Goal: Find specific page/section: Find specific page/section

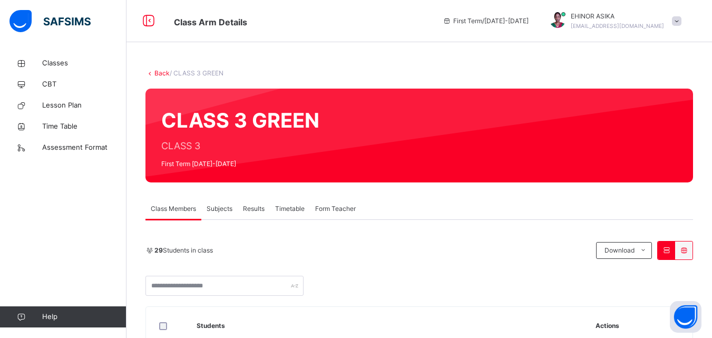
scroll to position [274, 0]
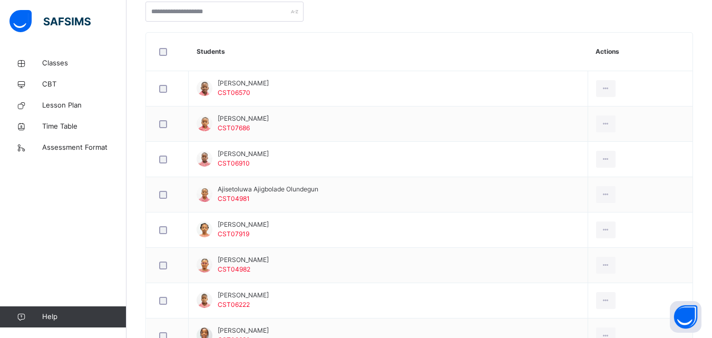
scroll to position [232, 0]
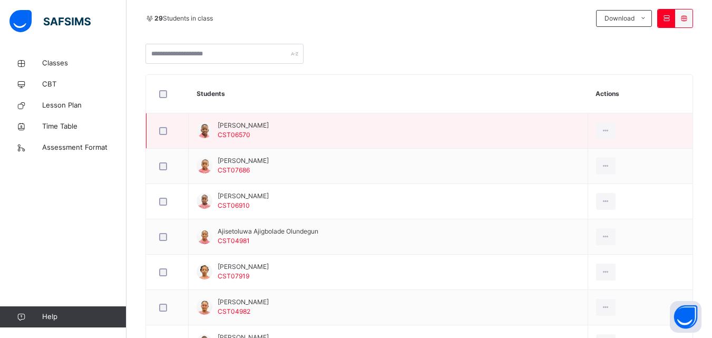
click at [280, 122] on td "[PERSON_NAME] CST06570" at bounding box center [388, 130] width 399 height 35
click at [269, 122] on span "[PERSON_NAME]" at bounding box center [243, 125] width 51 height 9
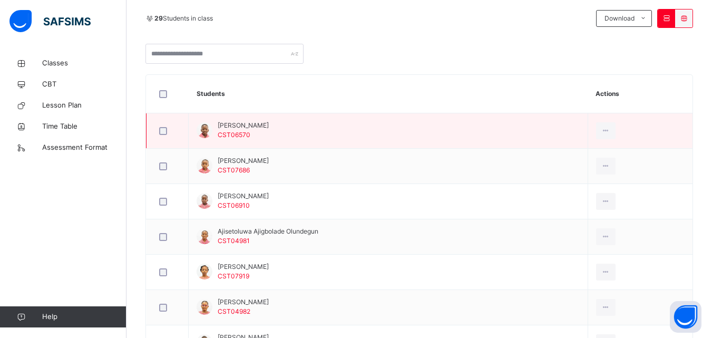
click at [269, 122] on span "[PERSON_NAME]" at bounding box center [243, 125] width 51 height 9
copy span "[PERSON_NAME]"
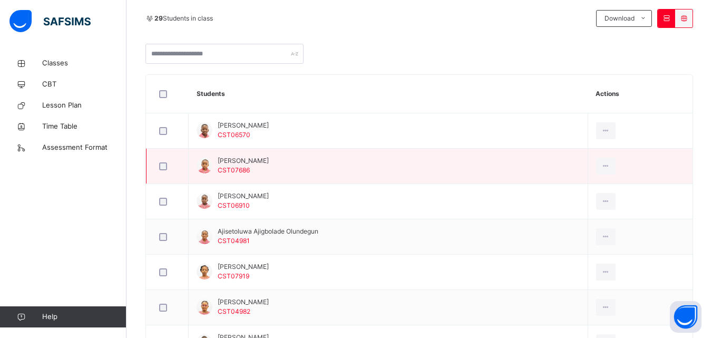
click at [270, 159] on td "[PERSON_NAME] CST07686" at bounding box center [388, 166] width 399 height 35
click at [262, 157] on span "[PERSON_NAME]" at bounding box center [243, 160] width 51 height 9
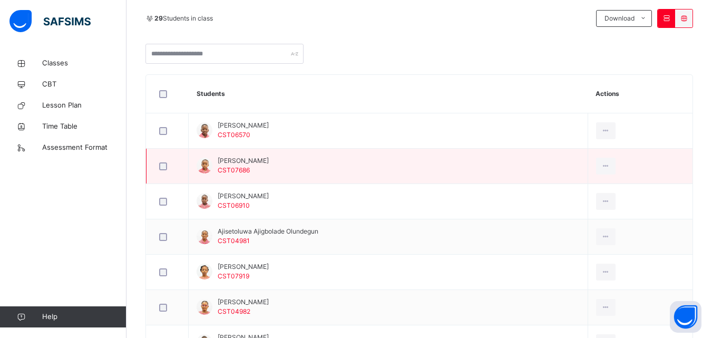
click at [262, 157] on span "[PERSON_NAME]" at bounding box center [243, 160] width 51 height 9
copy span "[PERSON_NAME]"
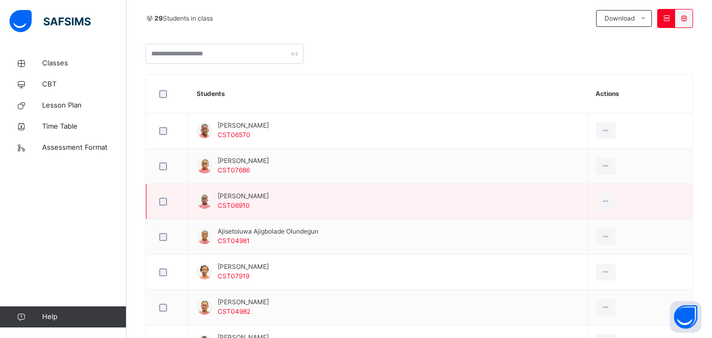
click at [259, 193] on span "[PERSON_NAME]" at bounding box center [243, 195] width 51 height 9
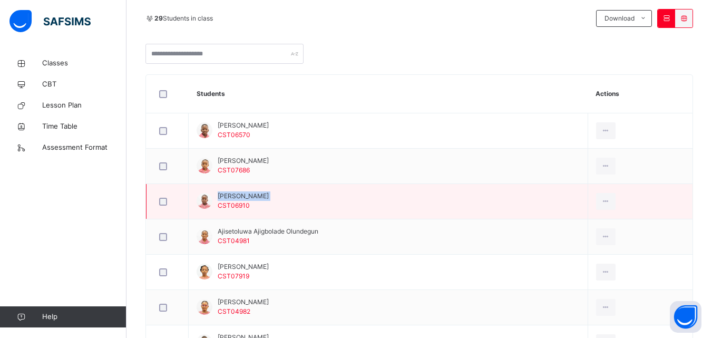
copy span "[PERSON_NAME]"
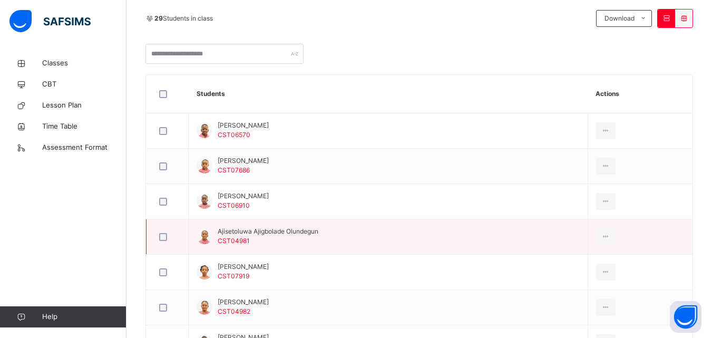
click at [295, 228] on span "Ajisetoluwa Ajigbolade Olundegun" at bounding box center [268, 231] width 101 height 9
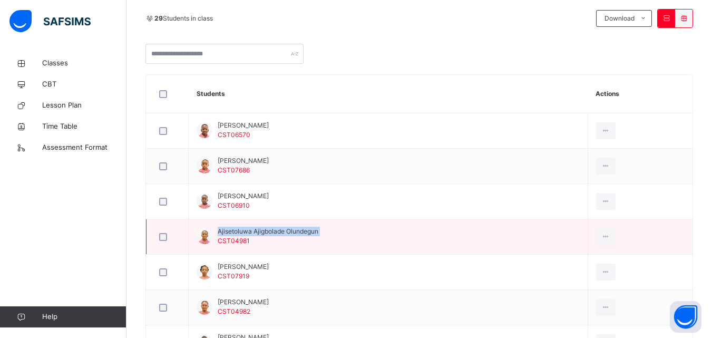
copy span "Ajisetoluwa Ajigbolade Olundegun"
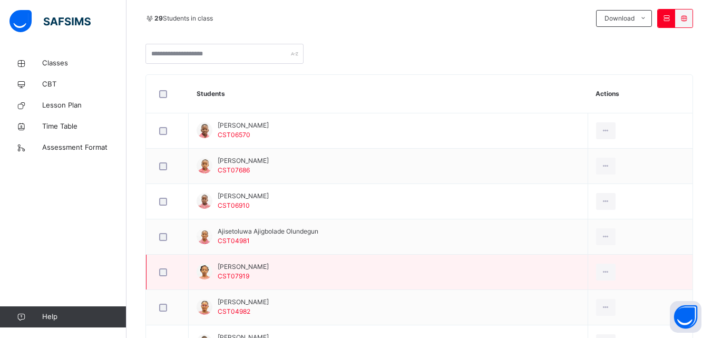
click at [260, 266] on span "[PERSON_NAME]" at bounding box center [243, 266] width 51 height 9
copy span "[PERSON_NAME]"
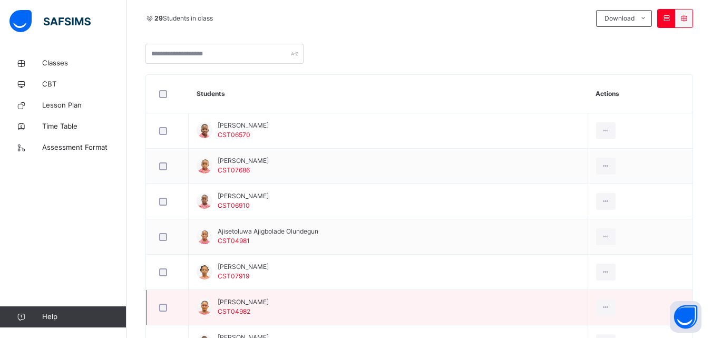
click at [263, 302] on span "[PERSON_NAME]" at bounding box center [243, 301] width 51 height 9
copy span "[PERSON_NAME]"
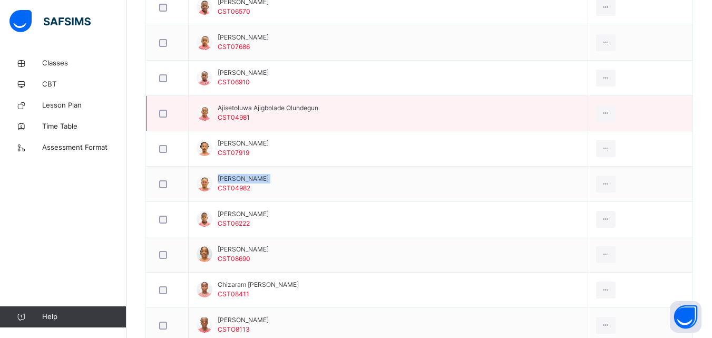
scroll to position [401, 0]
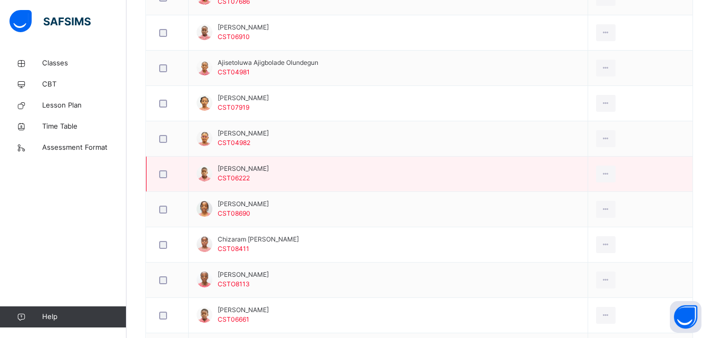
click at [245, 164] on span "[PERSON_NAME]" at bounding box center [243, 168] width 51 height 9
copy span "[PERSON_NAME]"
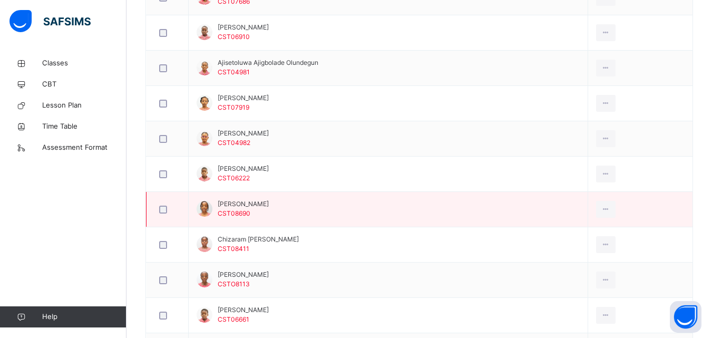
click at [269, 203] on span "[PERSON_NAME]" at bounding box center [243, 203] width 51 height 9
copy span "[PERSON_NAME]"
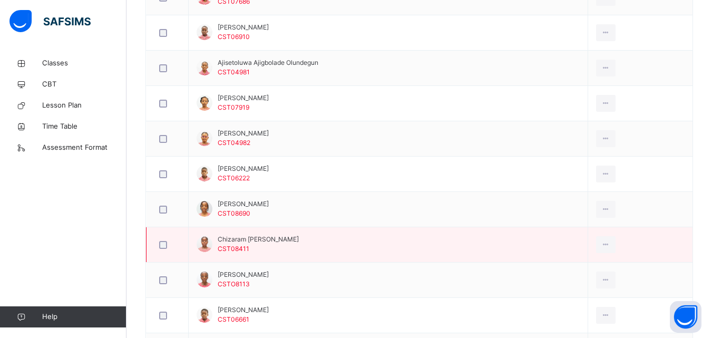
click at [286, 239] on span "Chizaram [PERSON_NAME]" at bounding box center [258, 239] width 81 height 9
click at [286, 240] on span "Chizaram [PERSON_NAME]" at bounding box center [258, 239] width 81 height 9
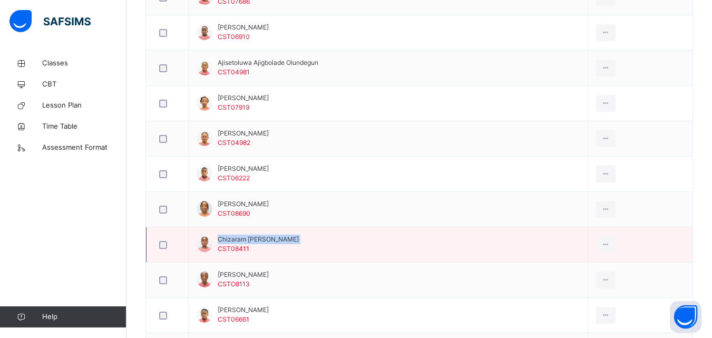
click at [286, 240] on span "Chizaram [PERSON_NAME]" at bounding box center [258, 239] width 81 height 9
copy span "Chizaram [PERSON_NAME]"
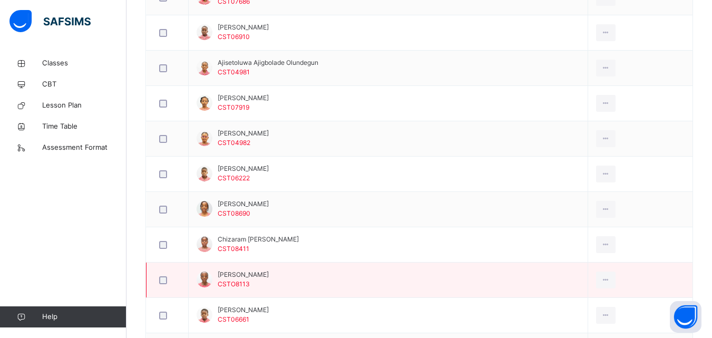
click at [269, 272] on span "[PERSON_NAME]" at bounding box center [243, 274] width 51 height 9
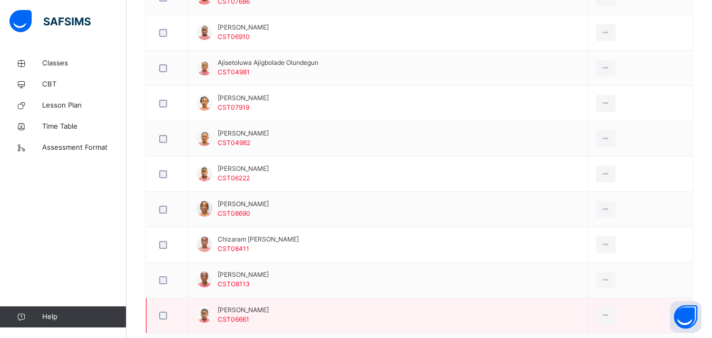
click at [253, 305] on span "[PERSON_NAME]" at bounding box center [243, 309] width 51 height 9
copy span "[PERSON_NAME]"
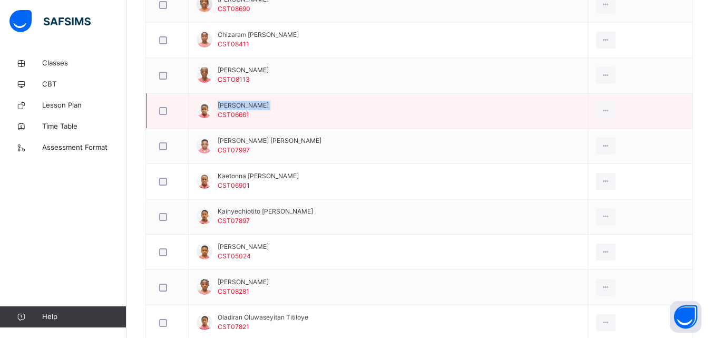
scroll to position [611, 0]
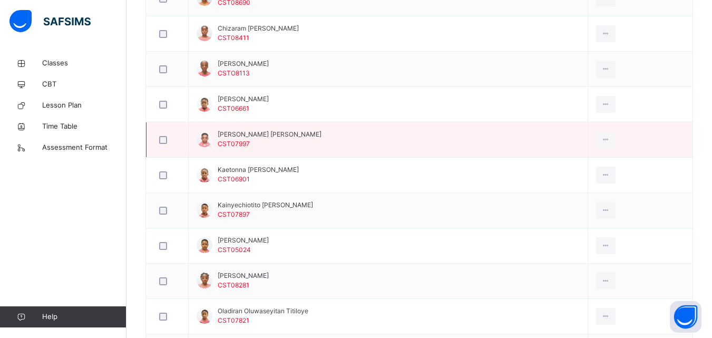
click at [299, 135] on span "[PERSON_NAME] [PERSON_NAME]" at bounding box center [270, 134] width 104 height 9
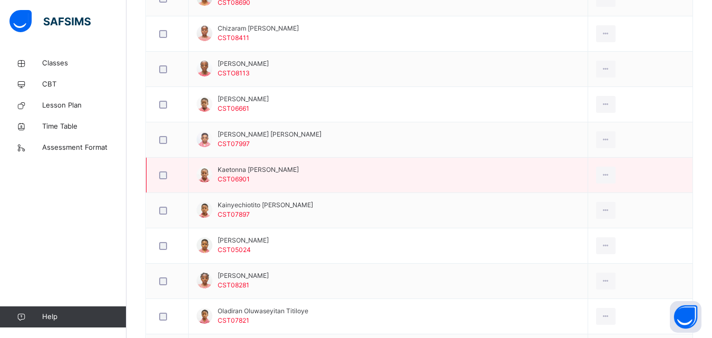
click at [266, 172] on span "Kaetonna [PERSON_NAME]" at bounding box center [258, 169] width 81 height 9
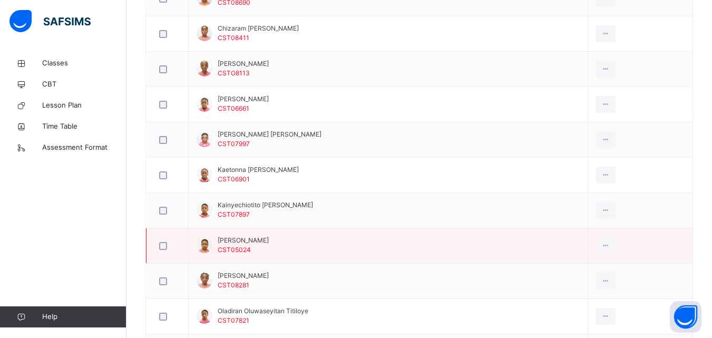
click at [259, 239] on span "[PERSON_NAME]" at bounding box center [243, 240] width 51 height 9
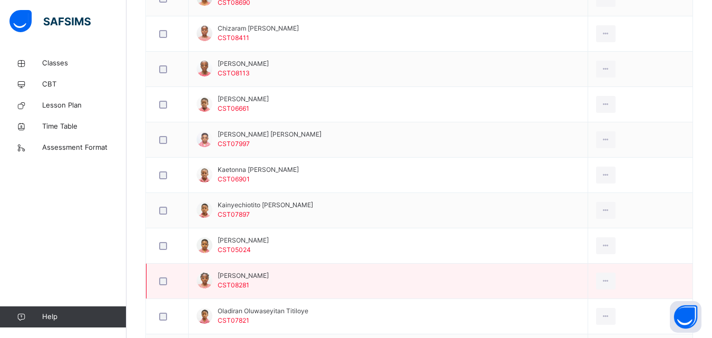
click at [248, 272] on span "[PERSON_NAME]" at bounding box center [243, 275] width 51 height 9
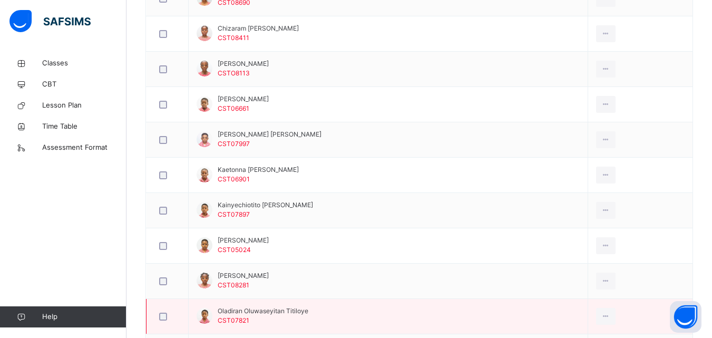
click at [281, 307] on span "Oladiran Oluwaseyitan Titiloye" at bounding box center [263, 310] width 91 height 9
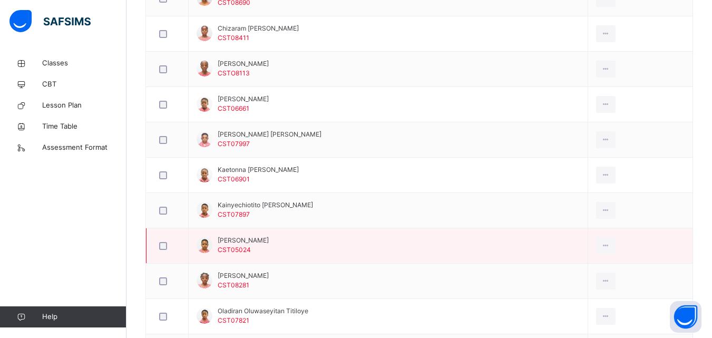
click at [395, 245] on td "[PERSON_NAME] CST05024" at bounding box center [388, 245] width 399 height 35
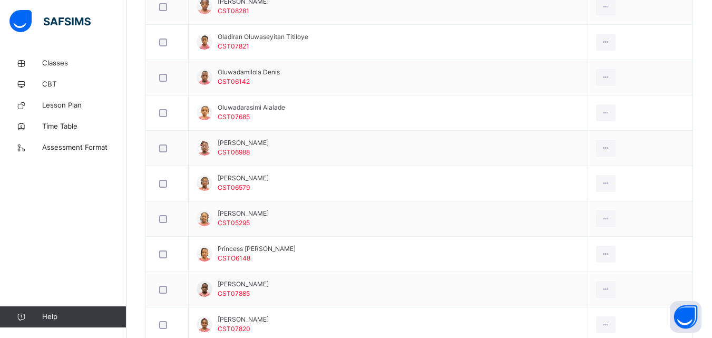
scroll to position [906, 0]
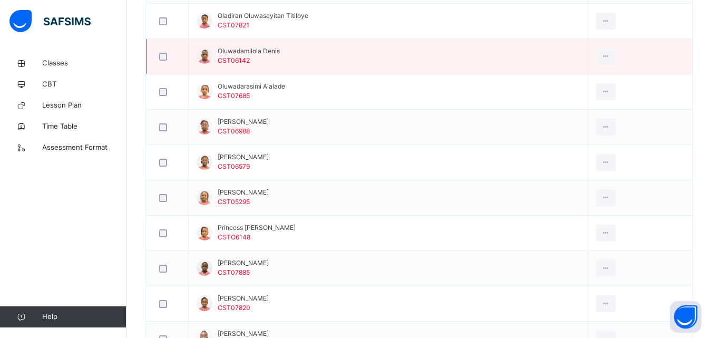
click at [269, 51] on span "Oluwadamilola Denis" at bounding box center [249, 50] width 62 height 9
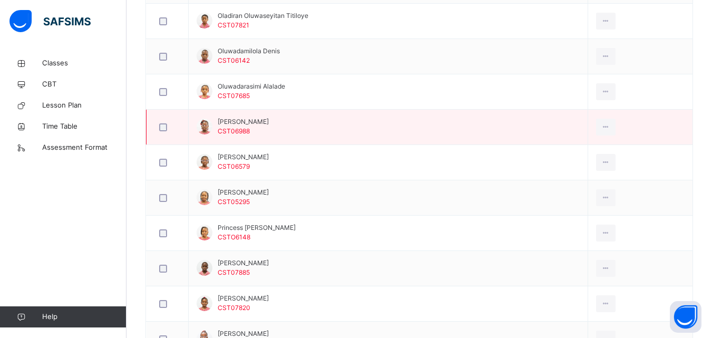
click at [269, 121] on span "[PERSON_NAME]" at bounding box center [243, 121] width 51 height 9
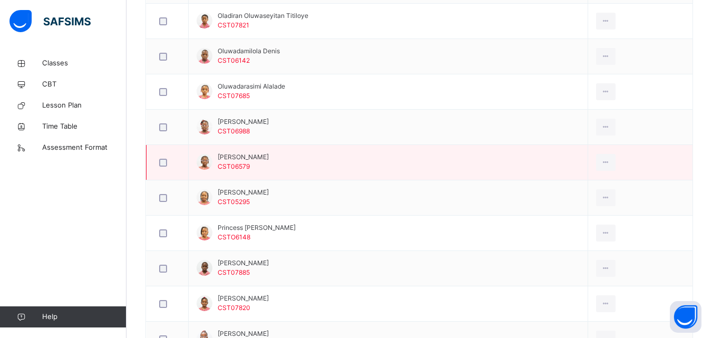
click at [262, 158] on span "[PERSON_NAME]" at bounding box center [243, 156] width 51 height 9
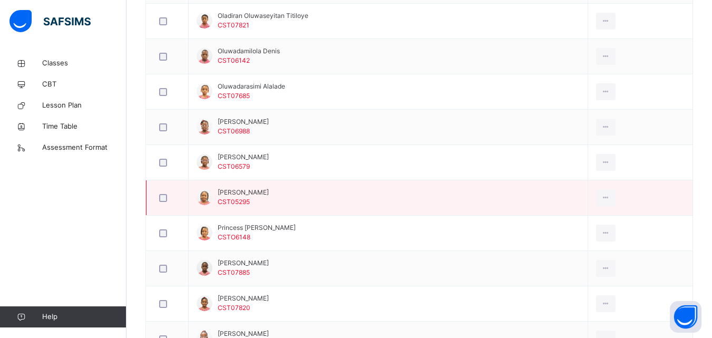
click at [268, 190] on span "[PERSON_NAME]" at bounding box center [243, 192] width 51 height 9
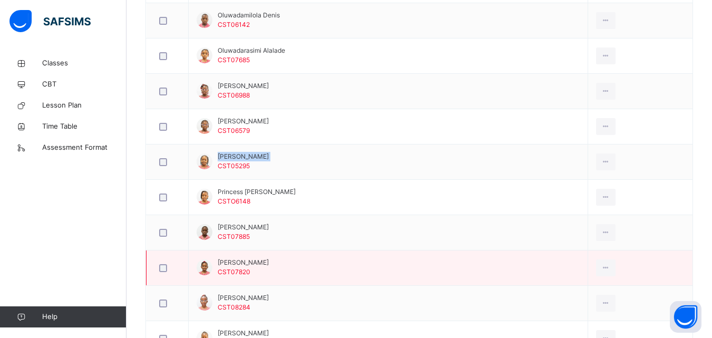
scroll to position [942, 0]
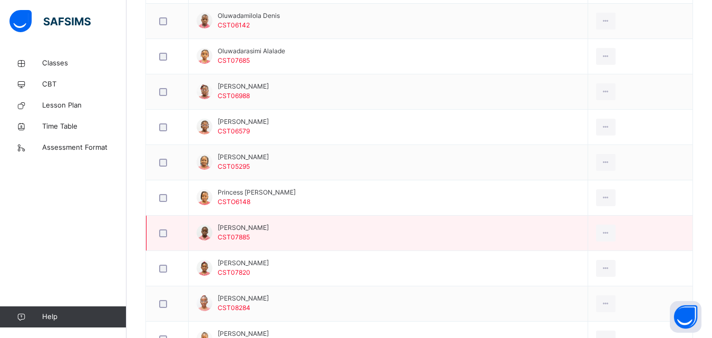
click at [252, 224] on span "[PERSON_NAME]" at bounding box center [243, 227] width 51 height 9
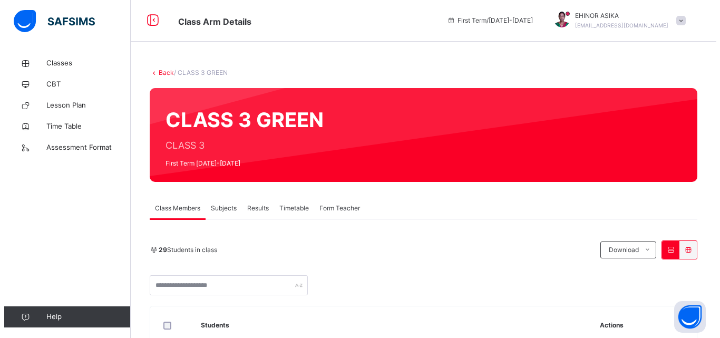
scroll to position [0, 0]
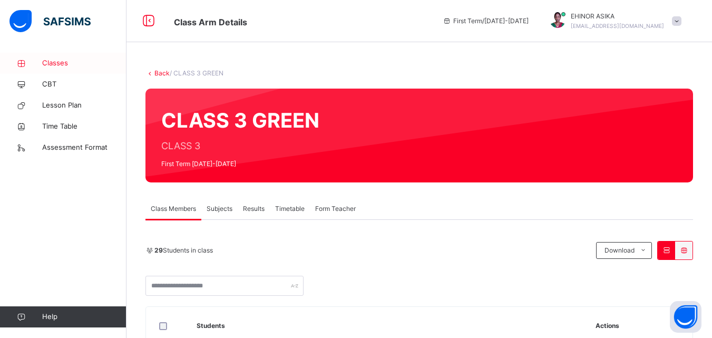
click at [66, 63] on span "Classes" at bounding box center [84, 63] width 84 height 11
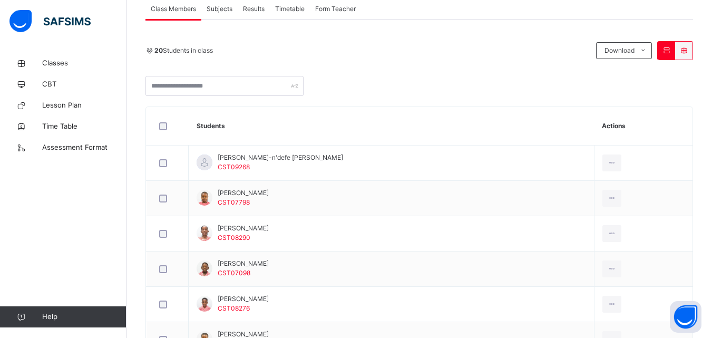
scroll to position [202, 0]
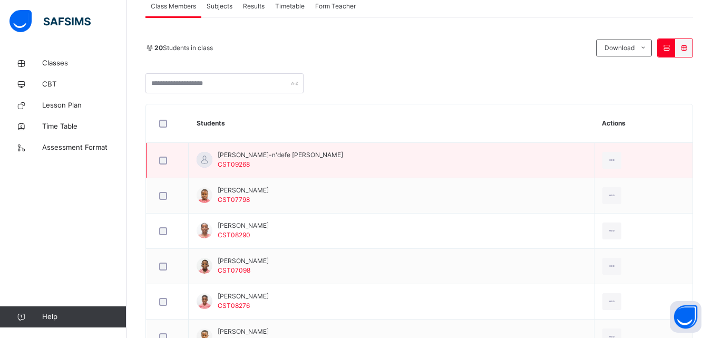
click at [314, 153] on span "Marie-n'defe Aliyah Tanoh Ouffoue" at bounding box center [280, 154] width 125 height 9
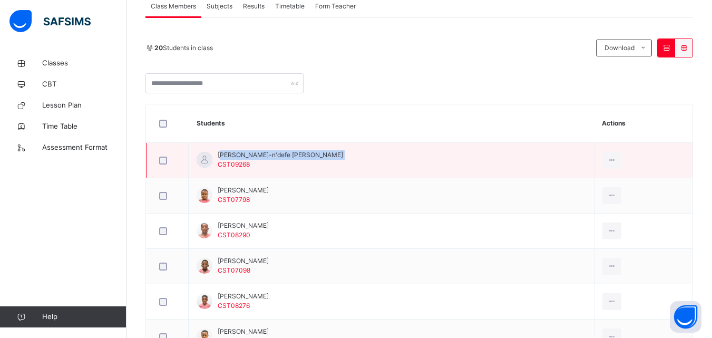
click at [314, 153] on span "Marie-n'defe Aliyah Tanoh Ouffoue" at bounding box center [280, 154] width 125 height 9
copy span "Marie-n'defe Aliyah Tanoh Ouffoue"
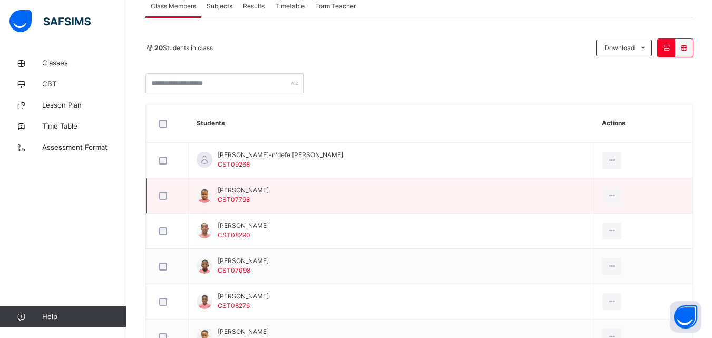
click at [266, 188] on span "Abigail Omogiafo" at bounding box center [243, 190] width 51 height 9
copy span "Abigail Omogiafo"
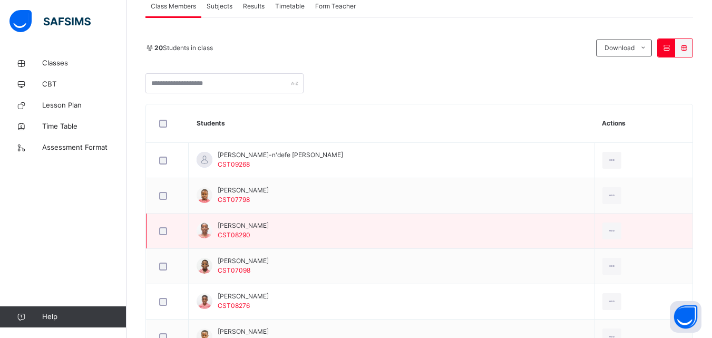
click at [269, 224] on span "Alexis Ayomikun Arokodare" at bounding box center [243, 225] width 51 height 9
copy span "Alexis Ayomikun Arokodare"
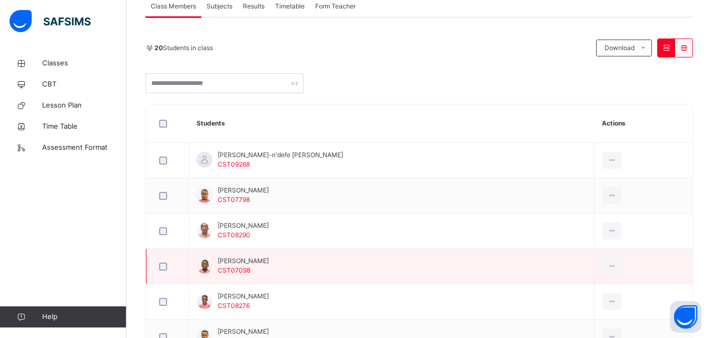
click at [246, 257] on span "Amir Giwa" at bounding box center [243, 260] width 51 height 9
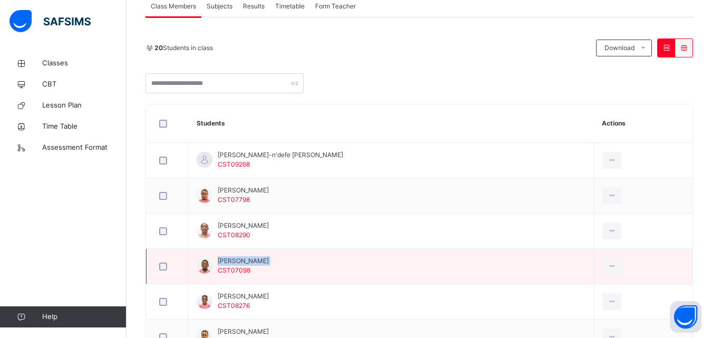
copy span "Amir Giwa"
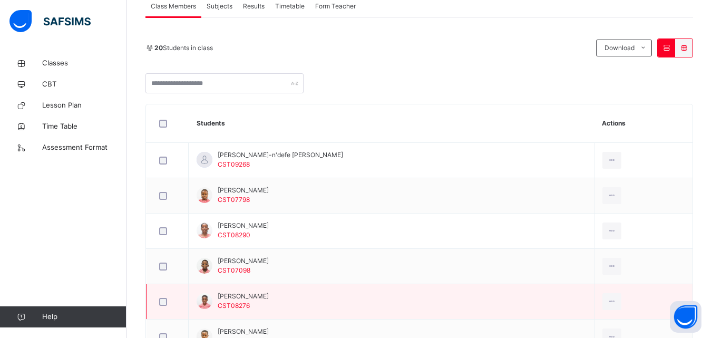
click at [255, 295] on span "Anton Adepitan" at bounding box center [243, 295] width 51 height 9
copy span "Anton Adepitan"
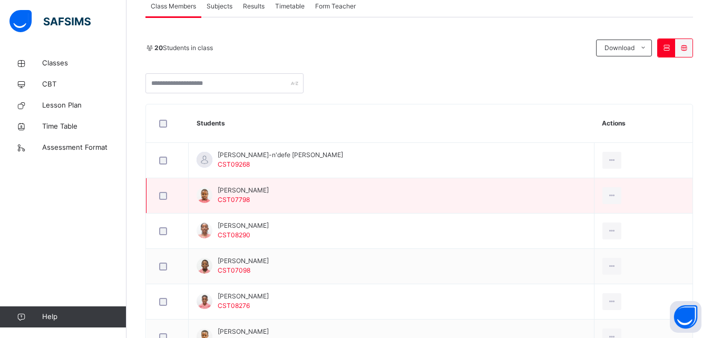
click at [387, 208] on td "Abigail Omogiafo CST07798" at bounding box center [392, 195] width 406 height 35
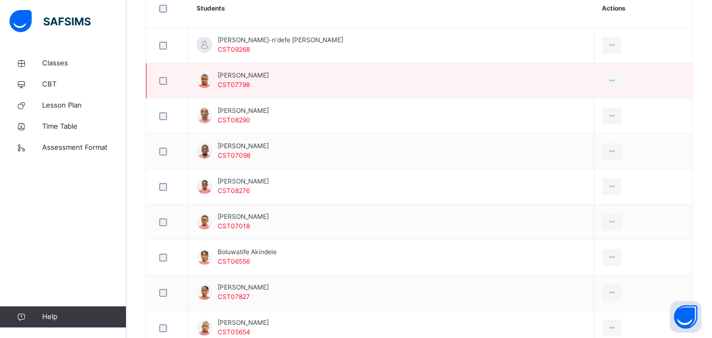
scroll to position [413, 0]
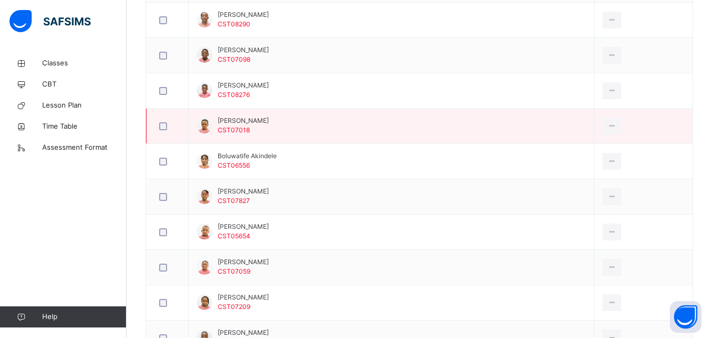
click at [267, 121] on span "Ashraf Sowemimo" at bounding box center [243, 120] width 51 height 9
click at [269, 118] on span "Ashraf Sowemimo" at bounding box center [243, 120] width 51 height 9
copy span "Ashraf Sowemimo"
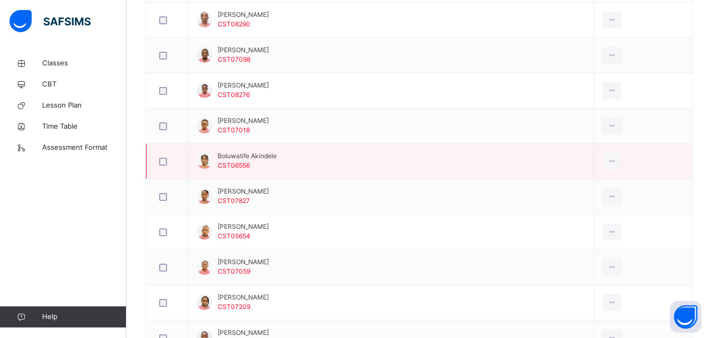
click at [263, 151] on span "Boluwatife Akindele" at bounding box center [247, 155] width 59 height 9
copy span "Boluwatife Akindele"
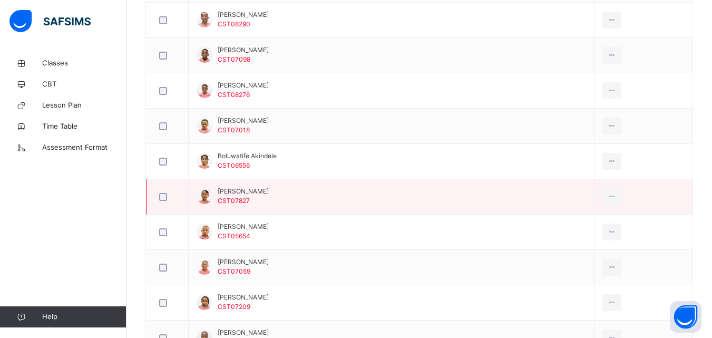
click at [268, 187] on span "Donatella Nkiruka Oleah" at bounding box center [243, 191] width 51 height 9
copy span "Donatella Nkiruka Oleah"
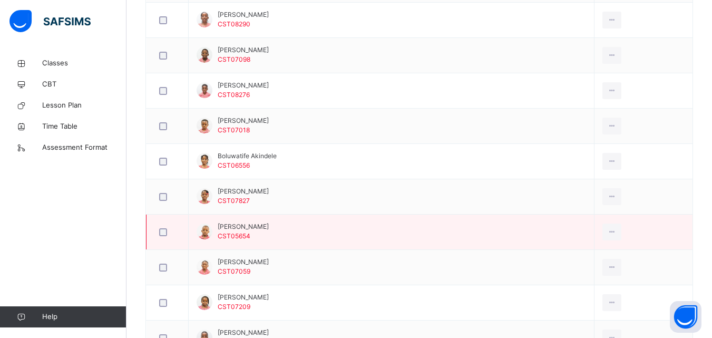
click at [255, 223] on span "Erinayo Adeoti" at bounding box center [243, 226] width 51 height 9
copy span "Erinayo Adeoti"
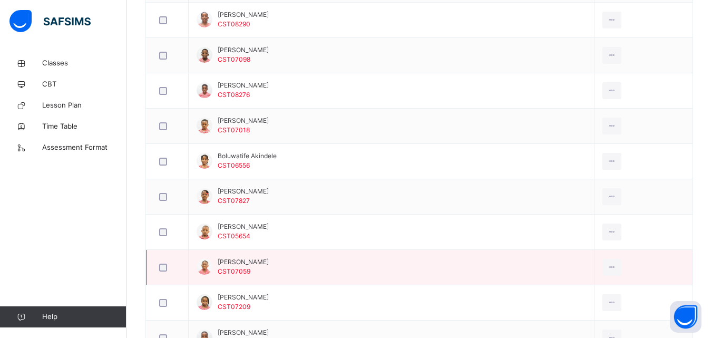
click at [257, 260] on span "Faizullah Ogunwolu" at bounding box center [243, 261] width 51 height 9
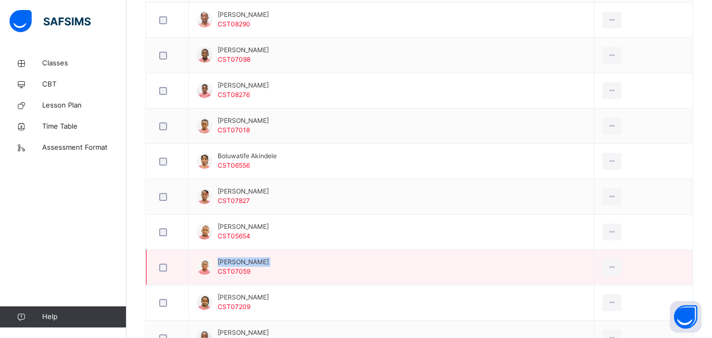
click at [257, 260] on span "Faizullah Ogunwolu" at bounding box center [243, 261] width 51 height 9
copy span "Faizullah Ogunwolu"
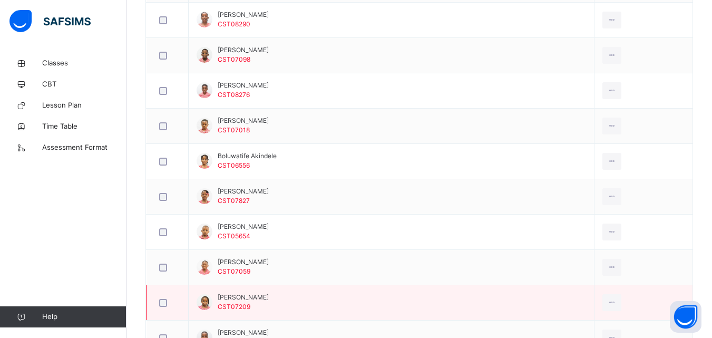
click at [264, 296] on span "Fiyinfoluwa Ogunlela" at bounding box center [243, 296] width 51 height 9
click at [264, 297] on span "Fiyinfoluwa Ogunlela" at bounding box center [243, 296] width 51 height 9
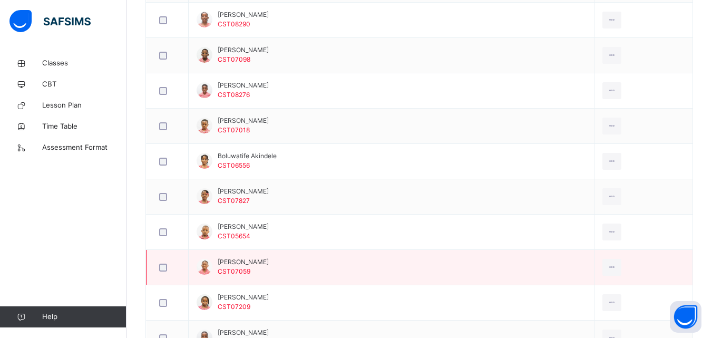
click at [339, 259] on td "Faizullah Ogunwolu CST07059" at bounding box center [392, 267] width 406 height 35
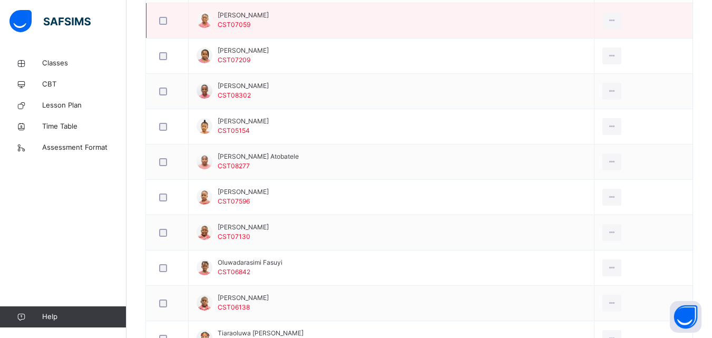
scroll to position [666, 0]
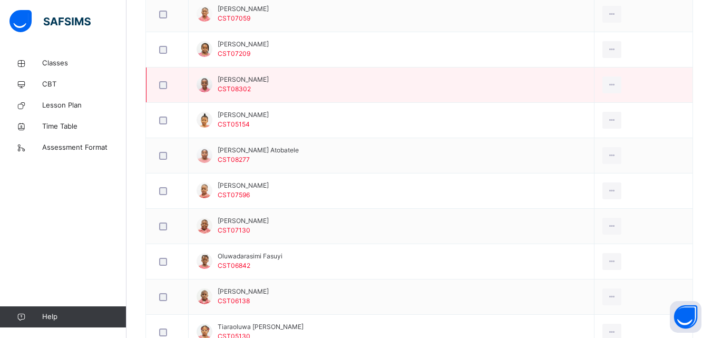
click at [245, 82] on span "Iremide Isafiade" at bounding box center [243, 79] width 51 height 9
click at [244, 83] on span "Iremide Isafiade" at bounding box center [243, 79] width 51 height 9
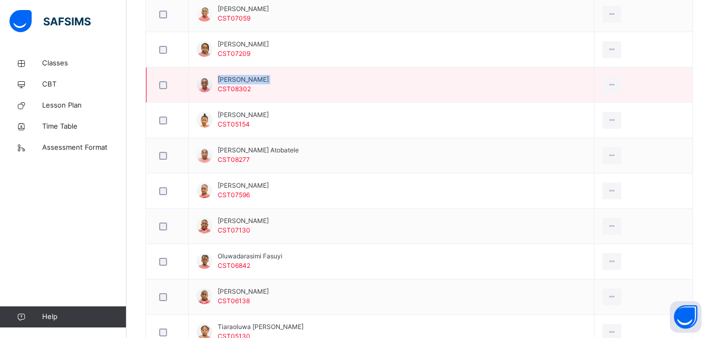
click at [244, 83] on span "Iremide Isafiade" at bounding box center [243, 79] width 51 height 9
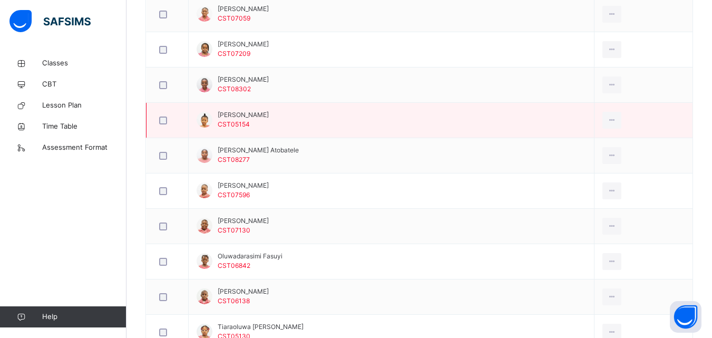
click at [251, 113] on span "Kamila Chimbo" at bounding box center [243, 114] width 51 height 9
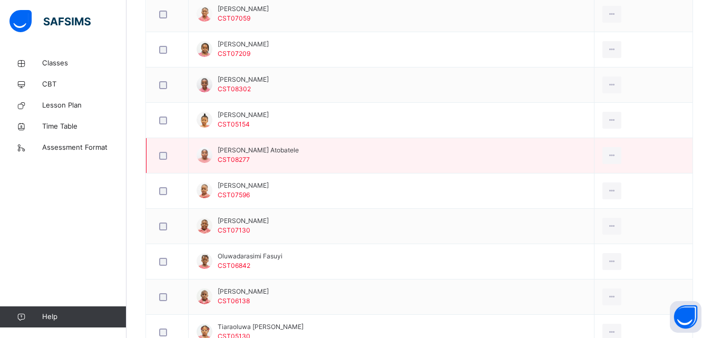
click at [278, 154] on span "Mysha Adedoyin Atobatele" at bounding box center [258, 149] width 81 height 9
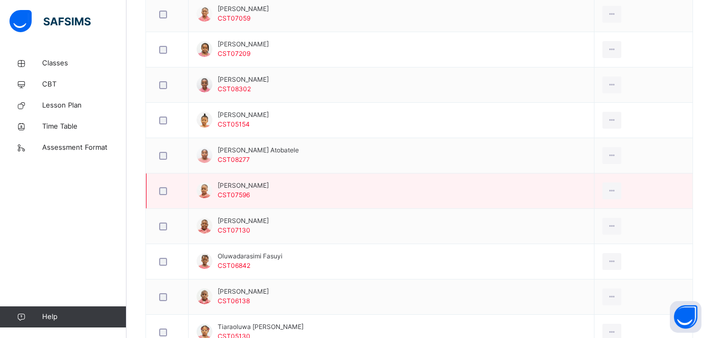
click at [265, 184] on span "Olatoye Khalid Are" at bounding box center [243, 185] width 51 height 9
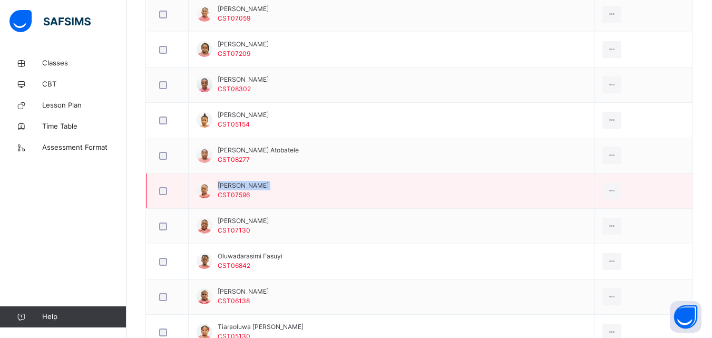
click at [265, 184] on span "Olatoye Khalid Are" at bounding box center [243, 185] width 51 height 9
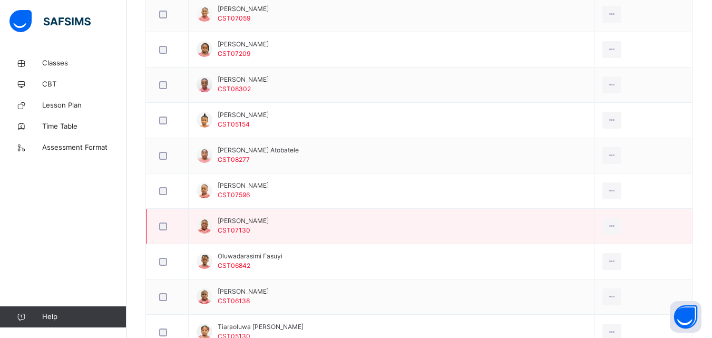
click at [287, 221] on td "Olukorewa Awoyungbo CST07130" at bounding box center [392, 226] width 406 height 35
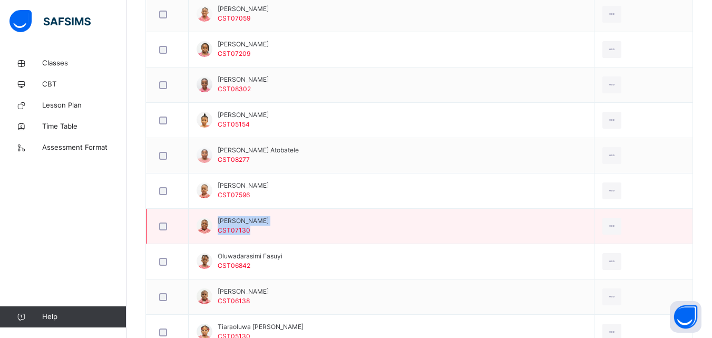
drag, startPoint x: 287, startPoint y: 221, endPoint x: 276, endPoint y: 218, distance: 11.0
click at [276, 218] on td "Olukorewa Awoyungbo CST07130" at bounding box center [392, 226] width 406 height 35
click at [269, 218] on span "Olukorewa Awoyungbo" at bounding box center [243, 220] width 51 height 9
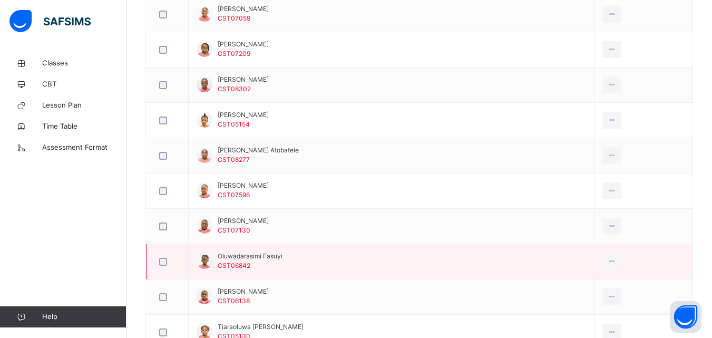
click at [278, 259] on span "Oluwadarasimi Fasuyi" at bounding box center [250, 255] width 65 height 9
click at [277, 258] on span "Oluwadarasimi Fasuyi" at bounding box center [250, 255] width 65 height 9
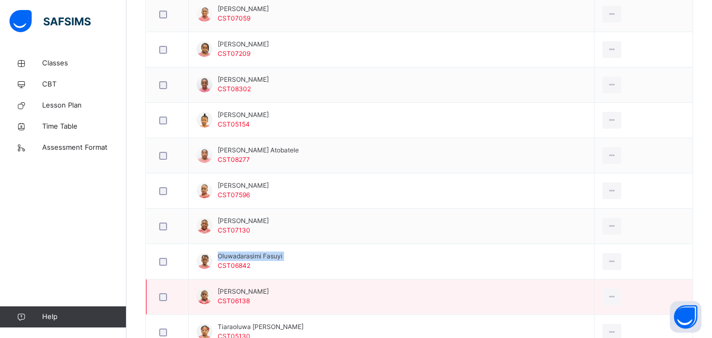
drag, startPoint x: 269, startPoint y: 292, endPoint x: 266, endPoint y: 287, distance: 5.7
click at [266, 287] on span "Samuel Akingbola" at bounding box center [243, 291] width 51 height 9
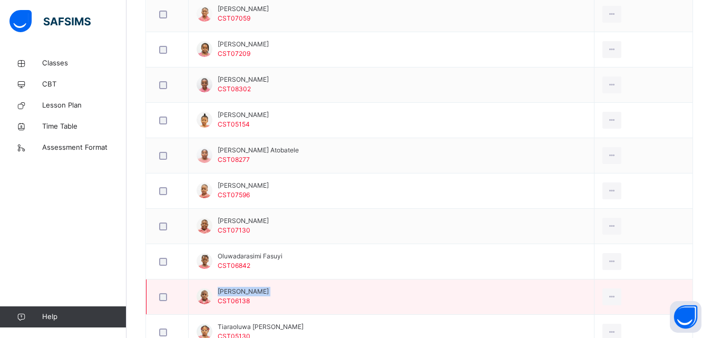
click at [266, 287] on span "Samuel Akingbola" at bounding box center [243, 291] width 51 height 9
click at [391, 292] on td "Samuel Akingbola CST06138" at bounding box center [392, 296] width 406 height 35
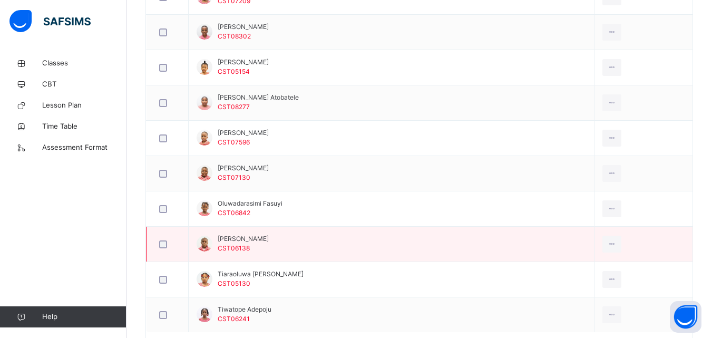
scroll to position [772, 0]
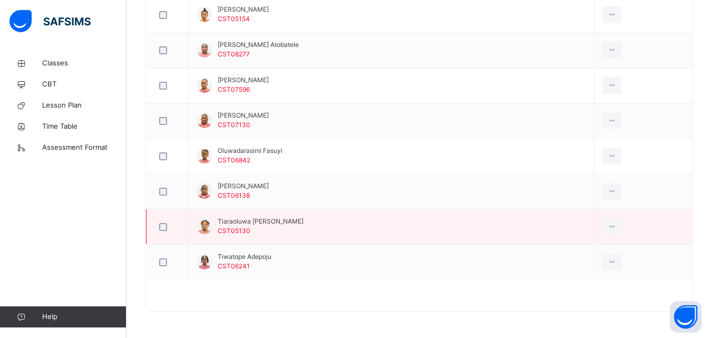
click at [284, 216] on td "Tiaraoluwa Charles-ekundayo CST05130" at bounding box center [392, 226] width 406 height 35
click at [284, 217] on td "Tiaraoluwa Charles-ekundayo CST05130" at bounding box center [392, 226] width 406 height 35
click at [284, 217] on span "Tiaraoluwa Charles-ekundayo" at bounding box center [261, 221] width 86 height 9
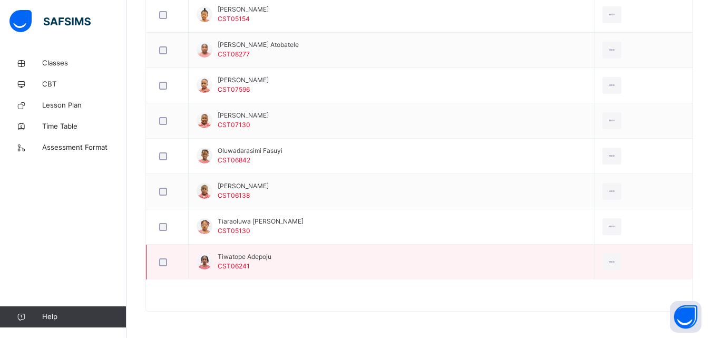
click at [250, 252] on span "Tiwatope Adepoju" at bounding box center [245, 256] width 54 height 9
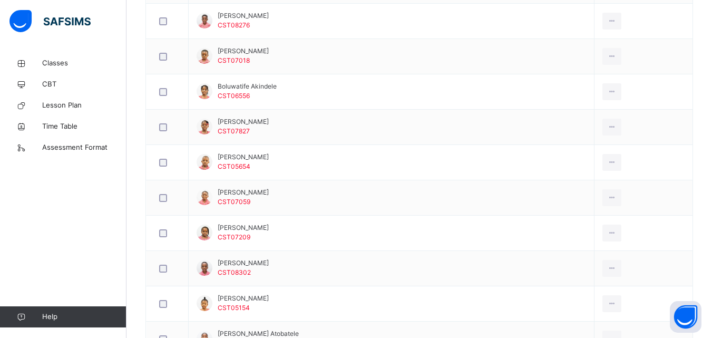
scroll to position [371, 0]
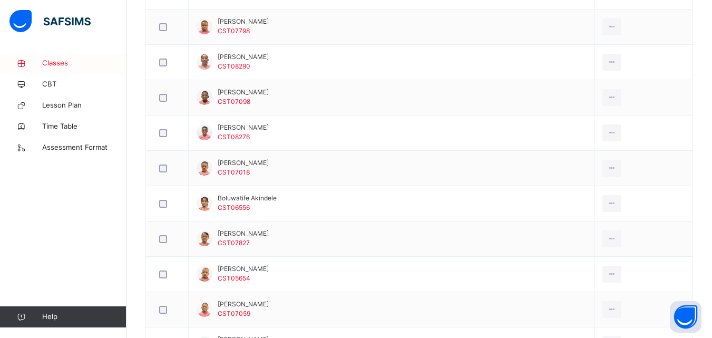
click at [50, 63] on span "Classes" at bounding box center [84, 63] width 84 height 11
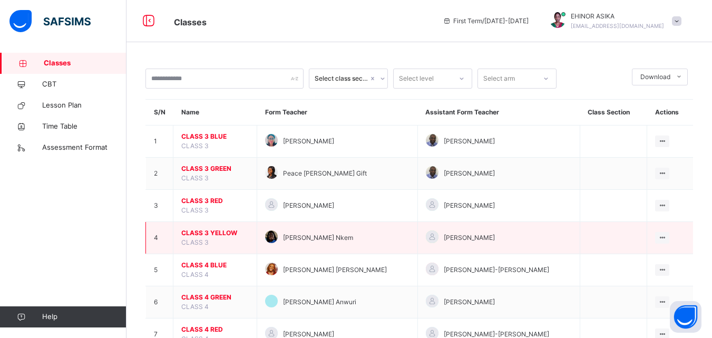
click at [220, 232] on span "CLASS 3 YELLOW" at bounding box center [214, 232] width 67 height 9
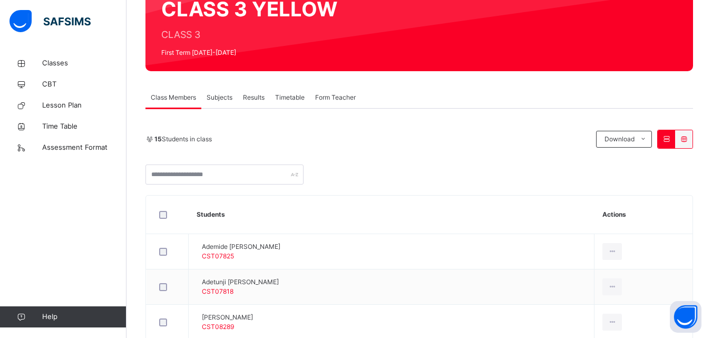
scroll to position [110, 0]
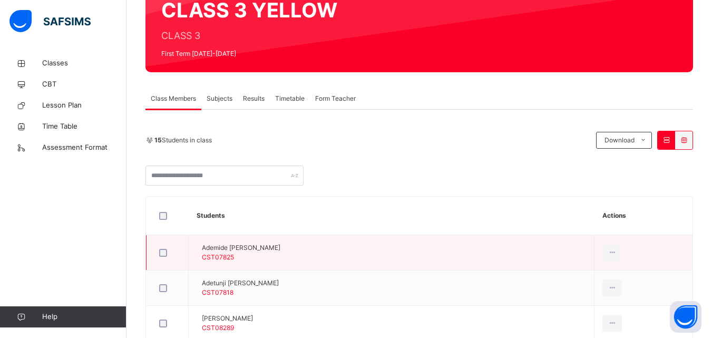
click at [224, 246] on span "Ademide David Ogundolapo" at bounding box center [241, 247] width 79 height 9
click at [226, 247] on span "Ademide David Ogundolapo" at bounding box center [241, 247] width 79 height 9
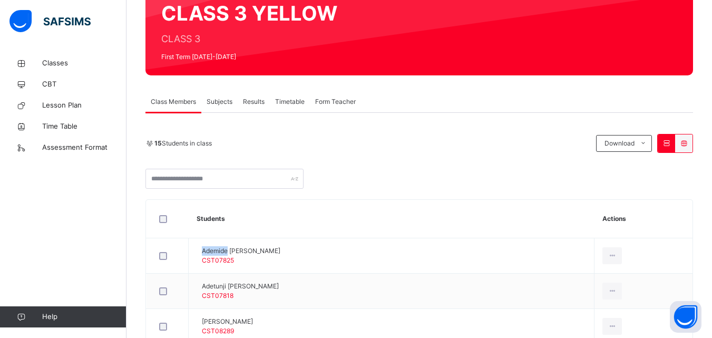
scroll to position [126, 0]
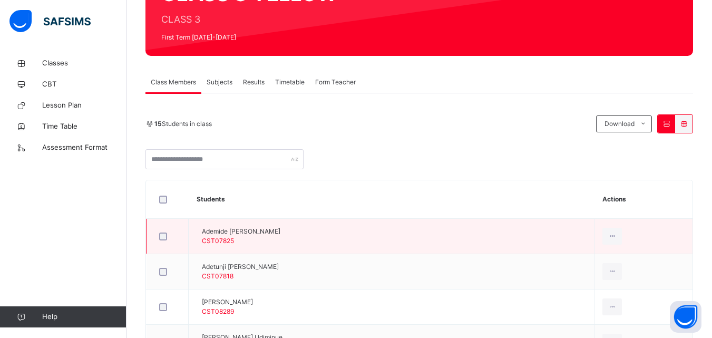
click at [280, 230] on span "Ademide David Ogundolapo" at bounding box center [241, 231] width 79 height 9
drag, startPoint x: 289, startPoint y: 230, endPoint x: 287, endPoint y: 235, distance: 5.5
click at [280, 235] on span "Ademide David Ogundolapo" at bounding box center [241, 231] width 79 height 9
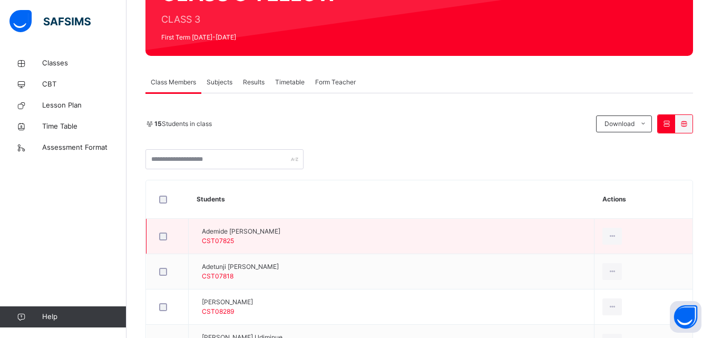
click at [280, 235] on span "Ademide David Ogundolapo" at bounding box center [241, 231] width 79 height 9
click at [280, 234] on span "Ademide David Ogundolapo" at bounding box center [241, 231] width 79 height 9
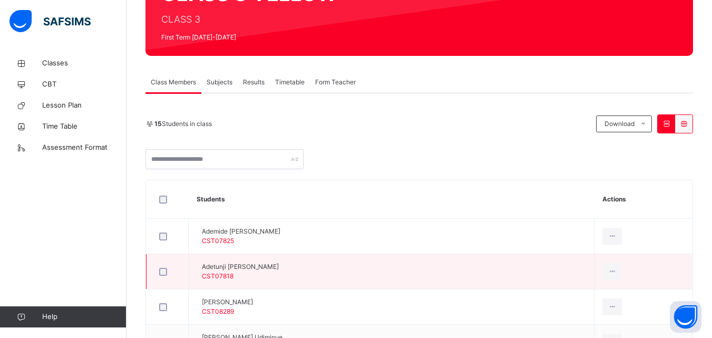
click at [279, 267] on span "Adetunji Patrick Johnson" at bounding box center [240, 266] width 77 height 9
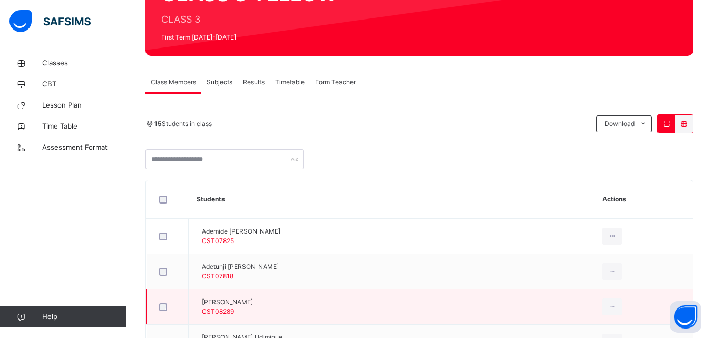
click at [253, 298] on span "Alexander Ayomide Arokodare" at bounding box center [227, 301] width 51 height 9
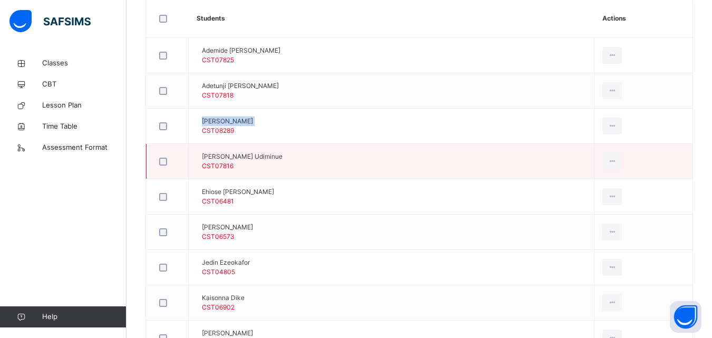
scroll to position [316, 0]
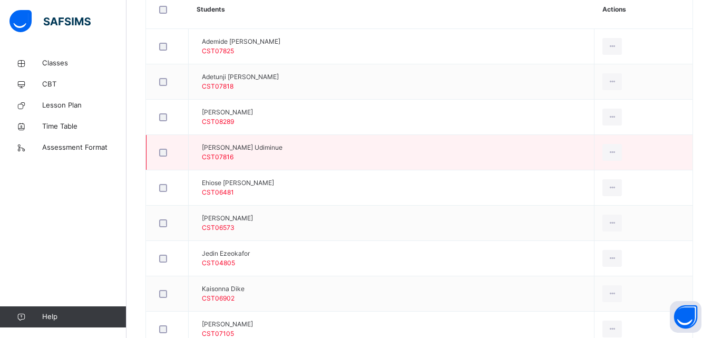
click at [282, 144] on span "Deborah Yonunyi Udiminue" at bounding box center [242, 147] width 81 height 9
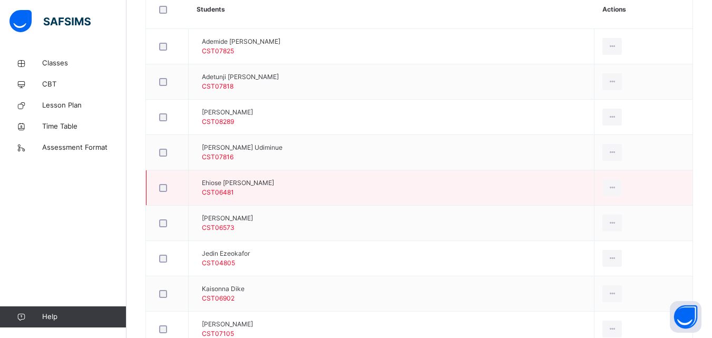
click at [274, 183] on span "Ehiose Celey-okogun" at bounding box center [238, 182] width 72 height 9
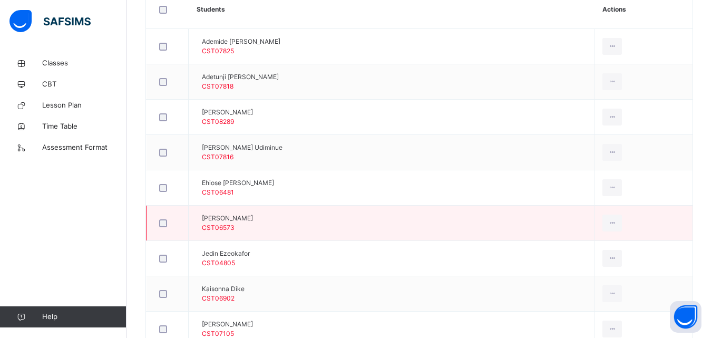
click at [252, 216] on span "Jamal Akanji" at bounding box center [227, 217] width 51 height 9
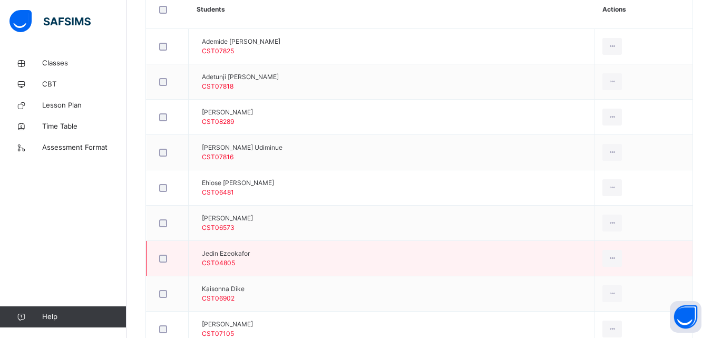
click at [250, 250] on span "Jedin Ezeokafor" at bounding box center [226, 253] width 48 height 9
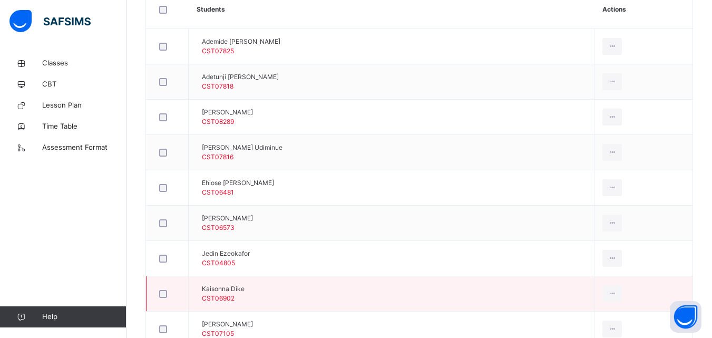
click at [245, 289] on span "Kaisonna Dike" at bounding box center [223, 288] width 43 height 9
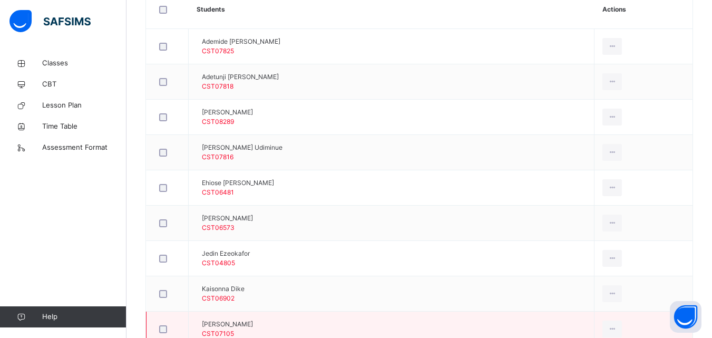
click at [253, 320] on span "Kenneth De Kenworgu" at bounding box center [227, 323] width 51 height 9
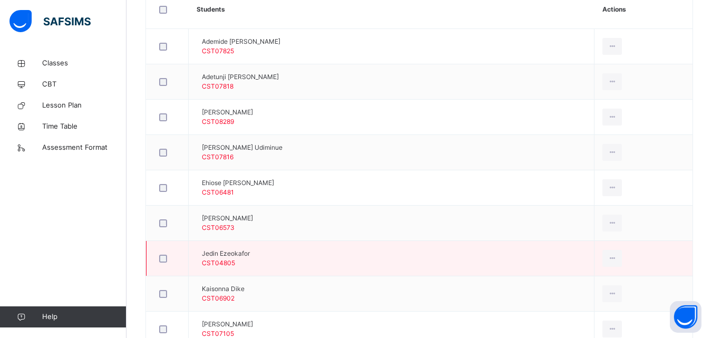
click at [382, 261] on td "Jedin Ezeokafor CST04805" at bounding box center [392, 258] width 406 height 35
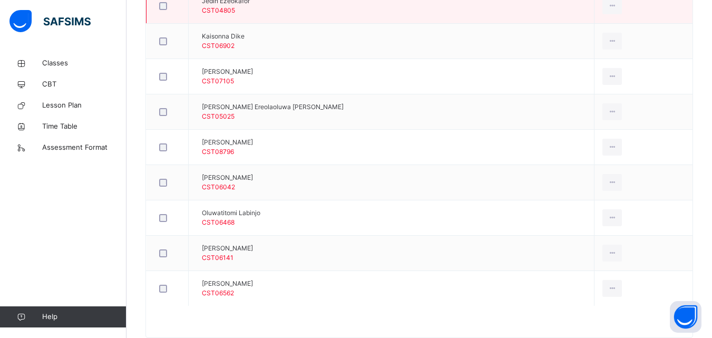
scroll to position [569, 0]
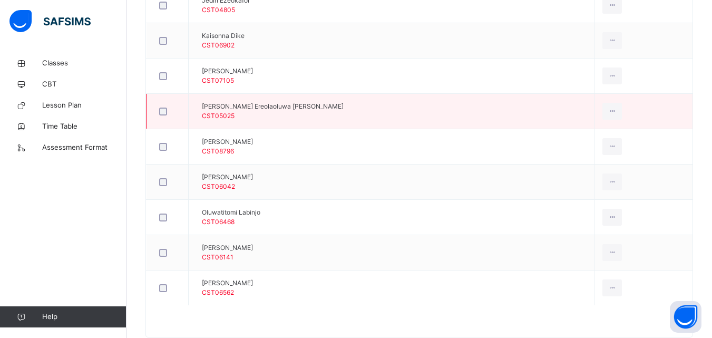
click at [297, 105] on span "Nicole Ereolaoluwa Babalola" at bounding box center [273, 106] width 142 height 9
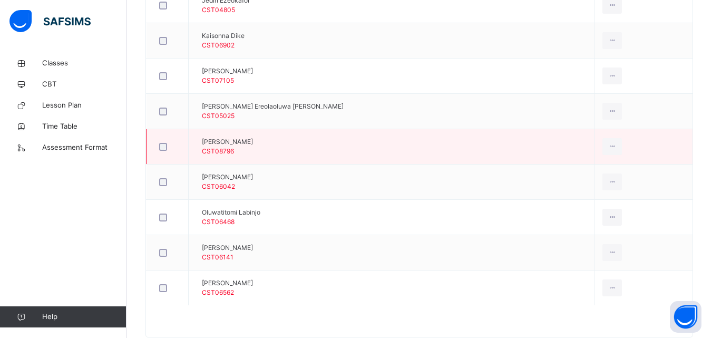
click at [268, 134] on td "Oladimeji Agbejule CST08796" at bounding box center [392, 146] width 406 height 35
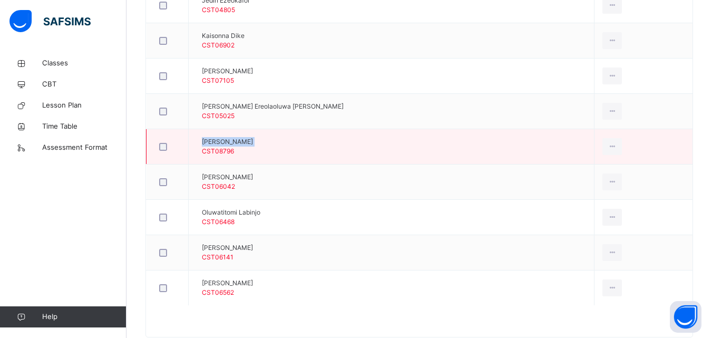
drag, startPoint x: 268, startPoint y: 134, endPoint x: 261, endPoint y: 145, distance: 12.7
click at [261, 145] on td "Oladimeji Agbejule CST08796" at bounding box center [392, 146] width 406 height 35
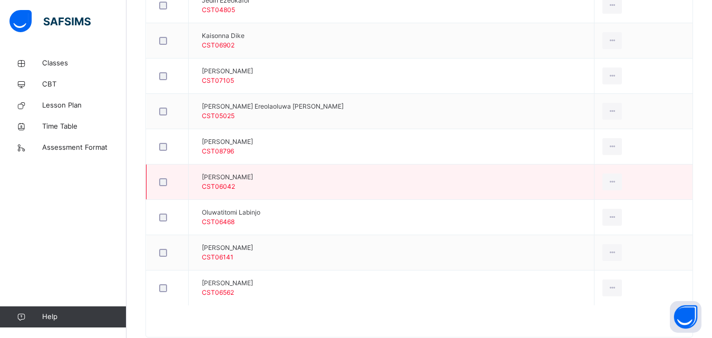
click at [230, 177] on span "Olivia Bosah" at bounding box center [227, 176] width 51 height 9
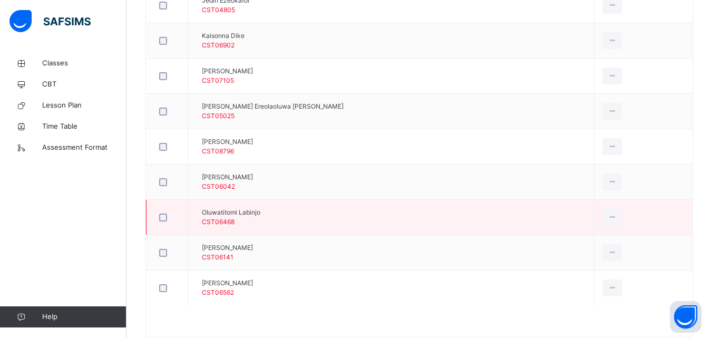
click at [263, 207] on td "Oluwatitomi Labinjo CST06468" at bounding box center [392, 217] width 406 height 35
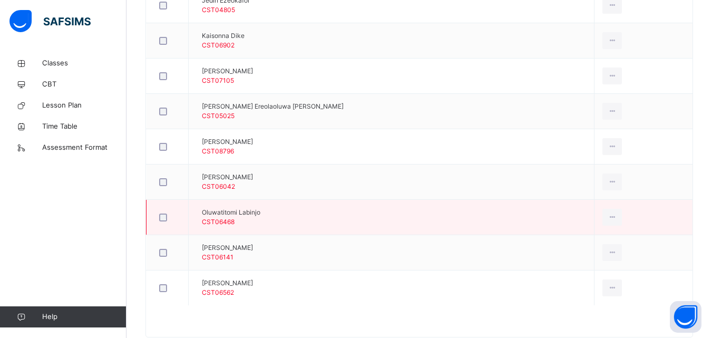
click at [263, 207] on td "Oluwatitomi Labinjo CST06468" at bounding box center [392, 217] width 406 height 35
click at [260, 210] on span "Oluwatitomi Labinjo" at bounding box center [231, 212] width 58 height 9
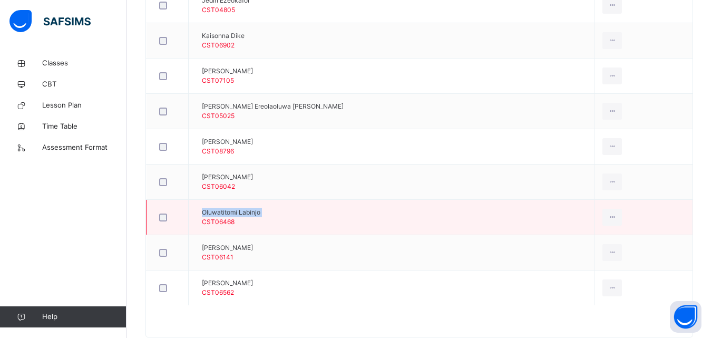
click at [260, 210] on span "Oluwatitomi Labinjo" at bounding box center [231, 212] width 58 height 9
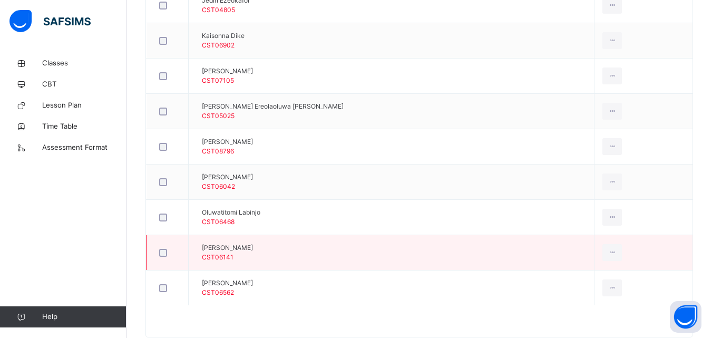
click at [253, 246] on span "Onanefe Ogheneochuko" at bounding box center [227, 247] width 51 height 9
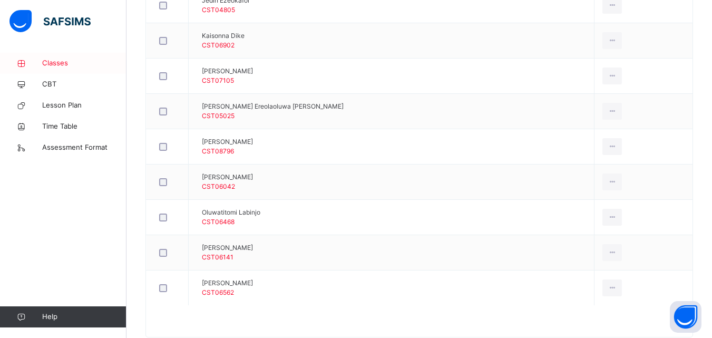
click at [64, 63] on span "Classes" at bounding box center [84, 63] width 84 height 11
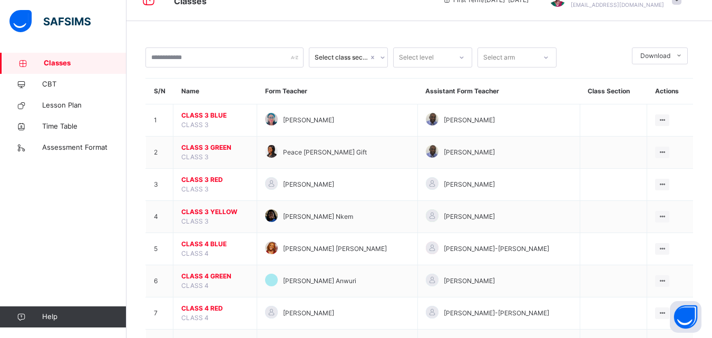
scroll to position [71, 0]
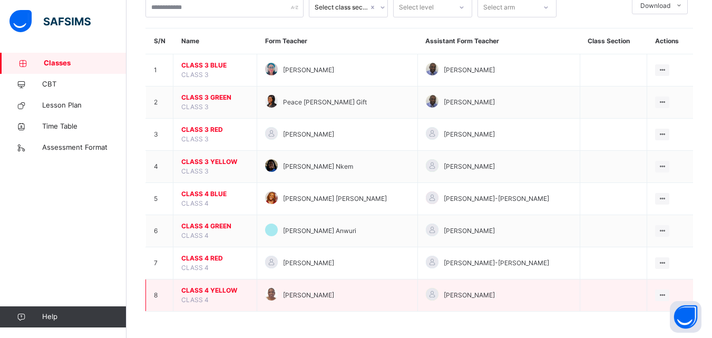
click at [227, 287] on span "CLASS 4 YELLOW" at bounding box center [214, 290] width 67 height 9
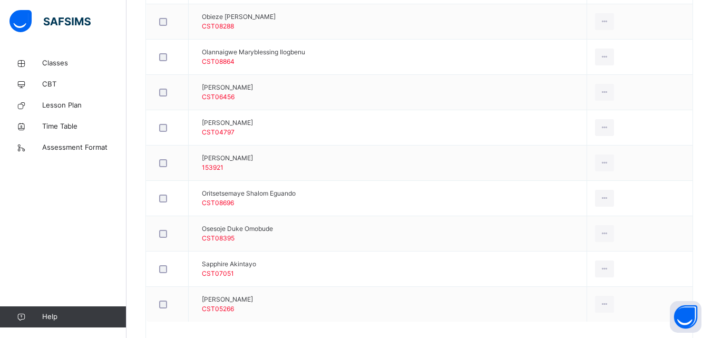
scroll to position [801, 0]
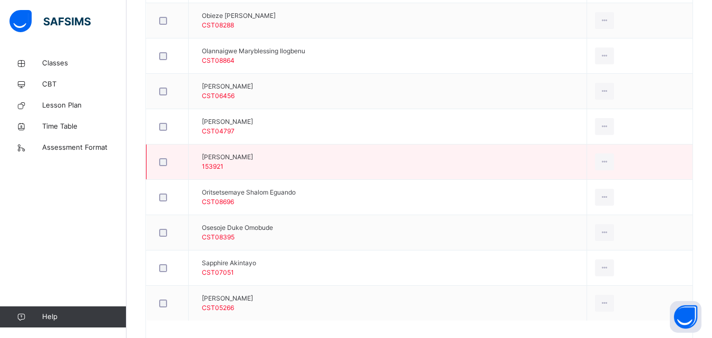
click at [275, 154] on td "Oluwatomi Akanbi 153921" at bounding box center [388, 161] width 398 height 35
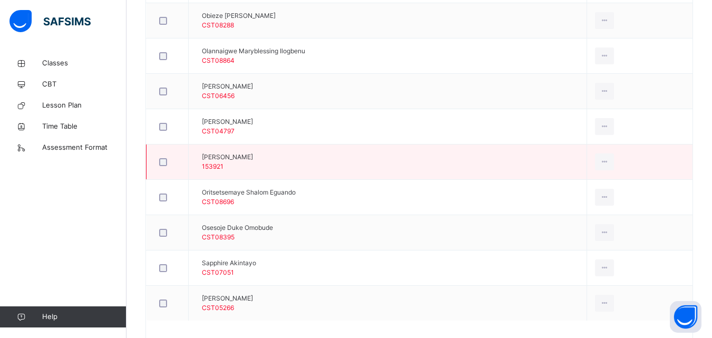
click at [269, 151] on td "Oluwatomi Akanbi 153921" at bounding box center [388, 161] width 398 height 35
click at [253, 154] on span "Oluwatomi Akanbi" at bounding box center [227, 156] width 51 height 9
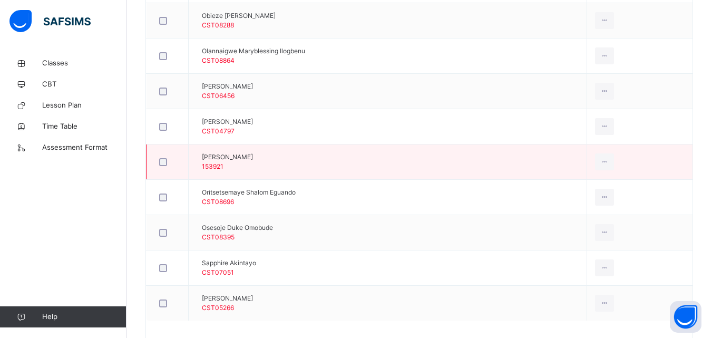
click at [253, 154] on span "Oluwatomi Akanbi" at bounding box center [227, 156] width 51 height 9
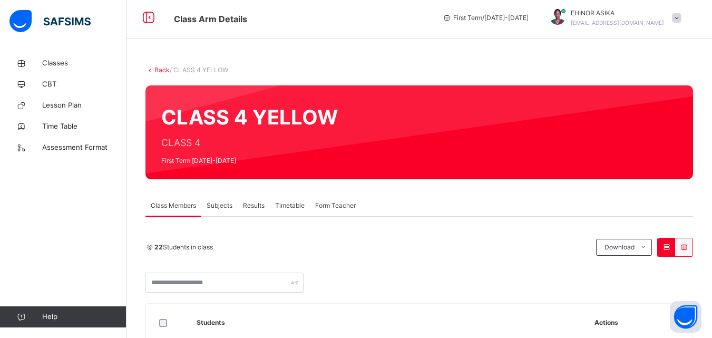
scroll to position [0, 0]
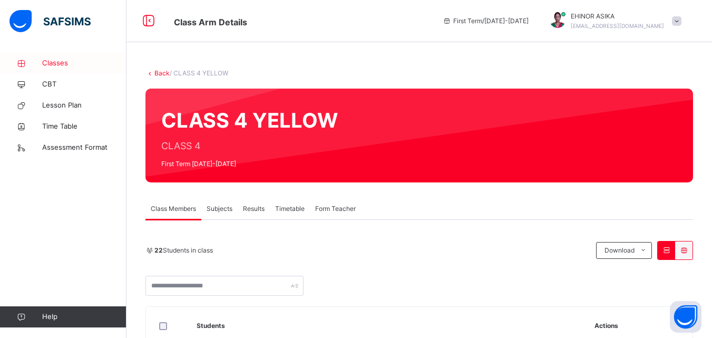
click at [69, 62] on span "Classes" at bounding box center [84, 63] width 84 height 11
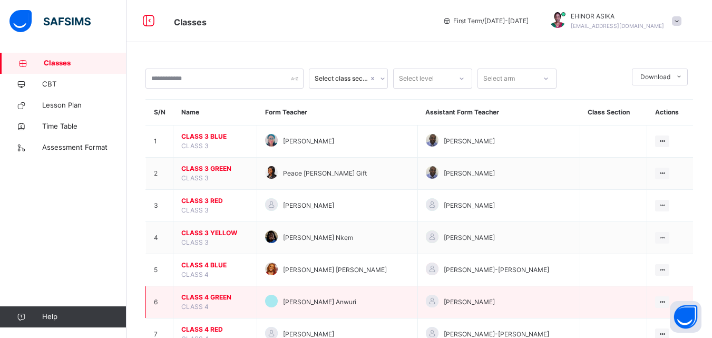
click at [218, 294] on span "CLASS 4 GREEN" at bounding box center [214, 296] width 67 height 9
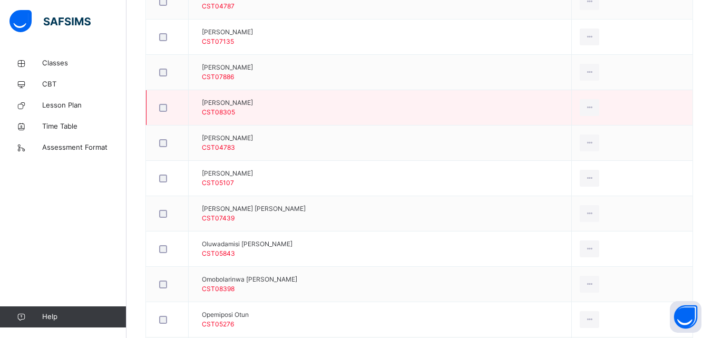
scroll to position [611, 0]
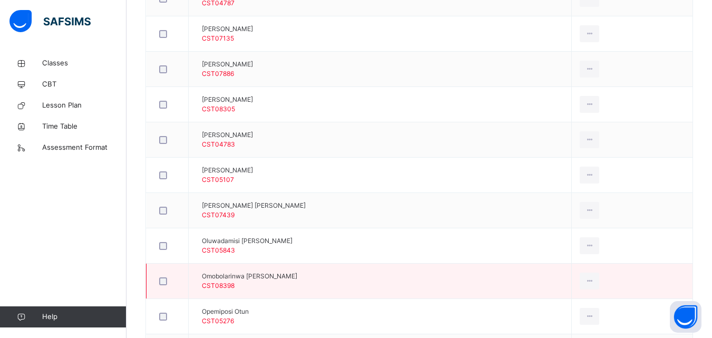
click at [401, 283] on td "Omobolarinwa Iva Kukoyi CST08398" at bounding box center [380, 280] width 383 height 35
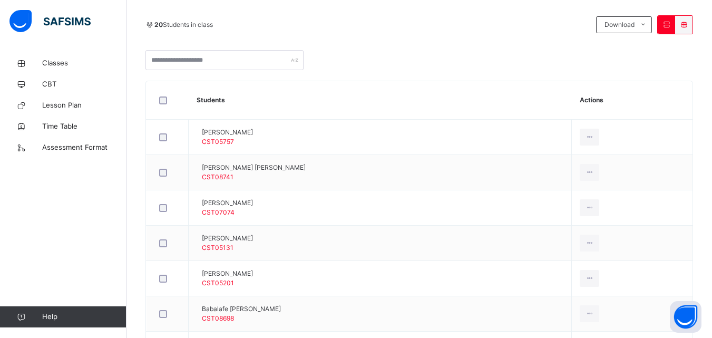
scroll to position [223, 0]
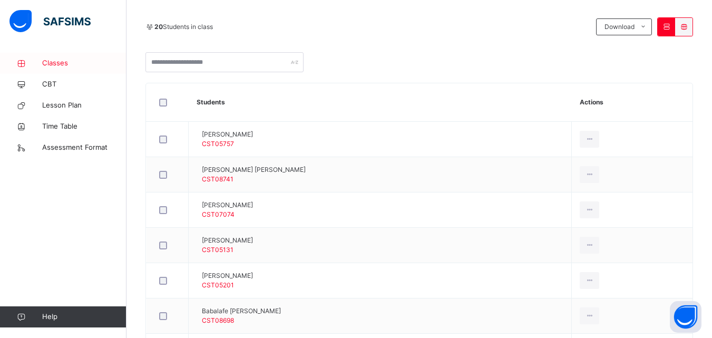
click at [70, 65] on span "Classes" at bounding box center [84, 63] width 84 height 11
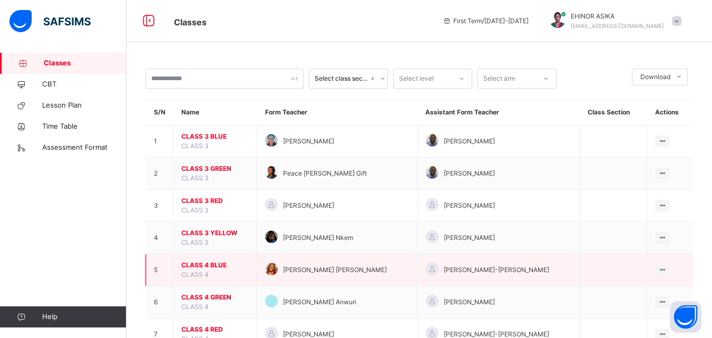
click at [215, 263] on span "CLASS 4 BLUE" at bounding box center [214, 264] width 67 height 9
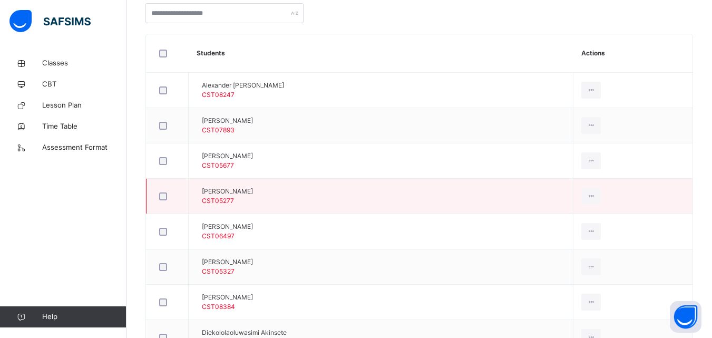
scroll to position [274, 0]
